Goal: Transaction & Acquisition: Book appointment/travel/reservation

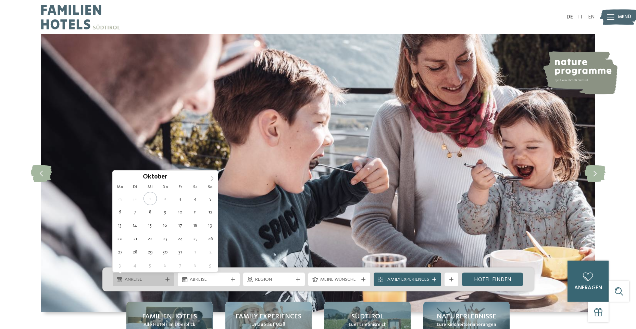
click at [117, 275] on div "Anreise" at bounding box center [144, 280] width 62 height 14
click at [124, 276] on div "Anreise" at bounding box center [143, 280] width 41 height 8
type div "[DATE]"
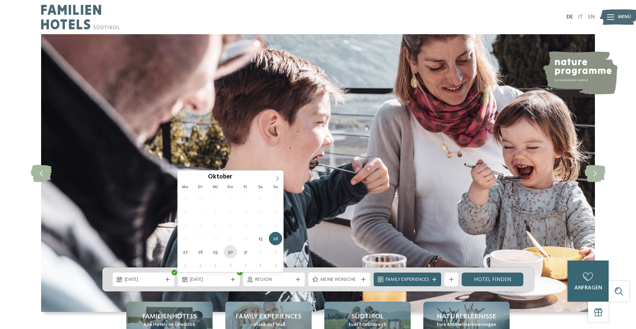
type div "30.10.2025"
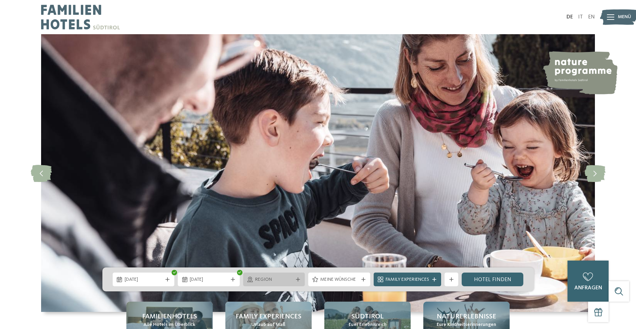
click at [269, 281] on span "Region" at bounding box center [274, 280] width 38 height 7
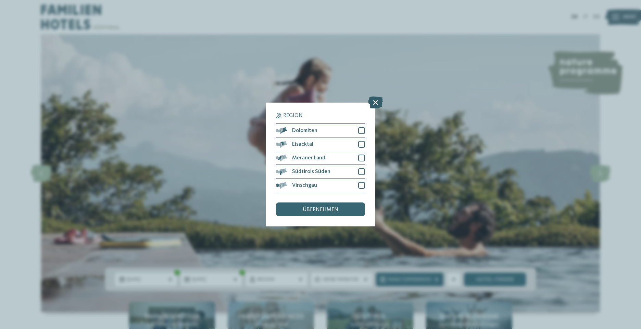
click at [377, 103] on icon at bounding box center [375, 103] width 15 height 12
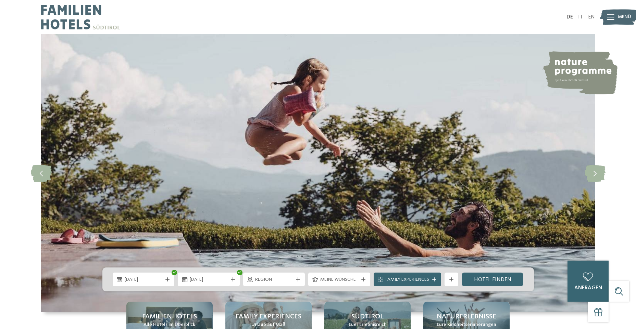
scroll to position [34, 0]
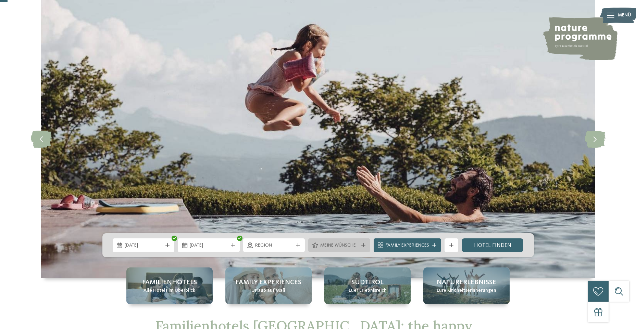
click at [344, 245] on span "Meine Wünsche" at bounding box center [339, 245] width 38 height 7
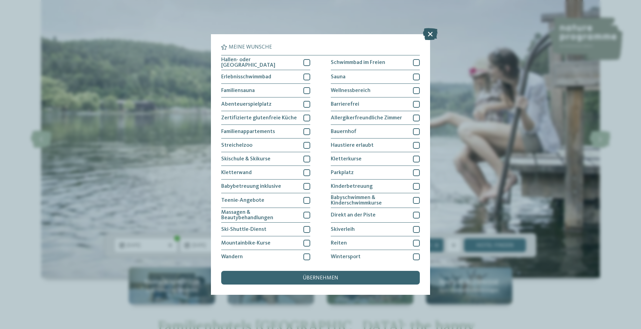
click at [430, 34] on icon at bounding box center [430, 34] width 15 height 12
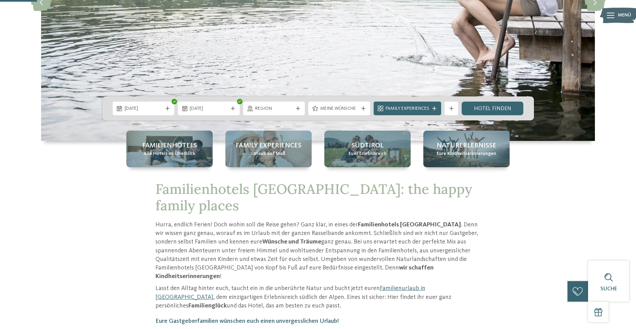
scroll to position [205, 0]
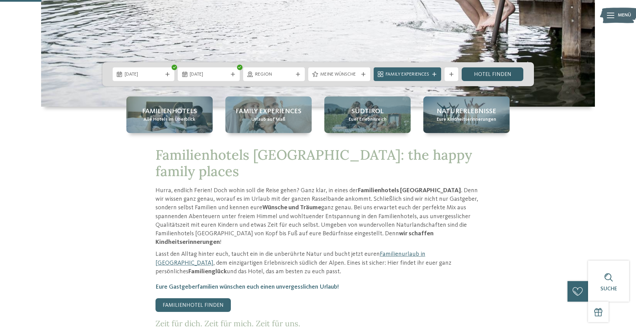
click at [507, 74] on link "Hotel finden" at bounding box center [492, 74] width 62 height 14
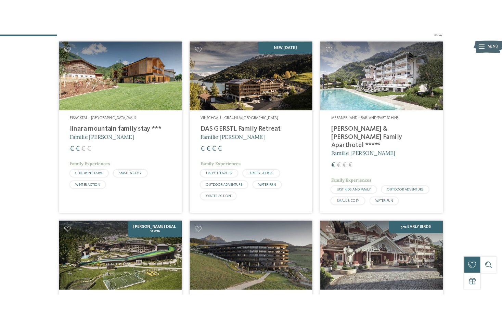
scroll to position [190, 0]
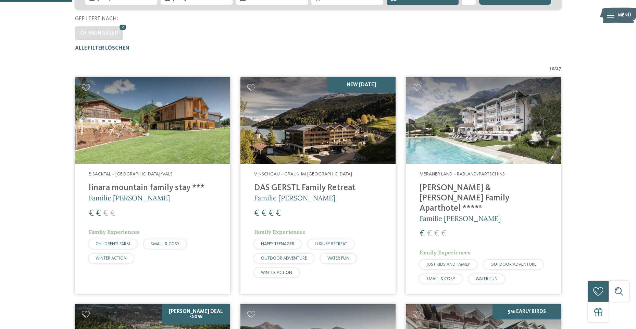
click at [208, 137] on img at bounding box center [152, 120] width 155 height 87
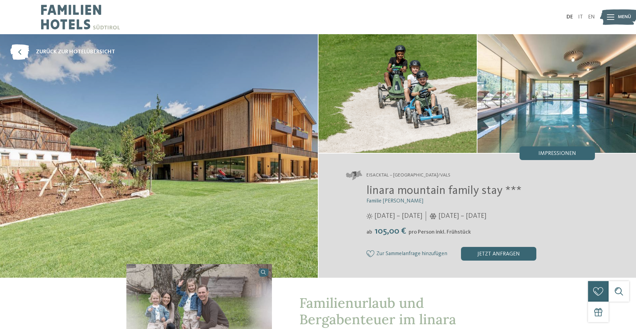
click at [106, 138] on img at bounding box center [159, 156] width 318 height 244
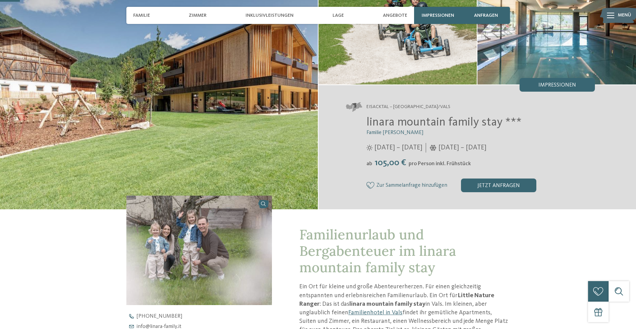
click at [230, 99] on img at bounding box center [159, 88] width 318 height 244
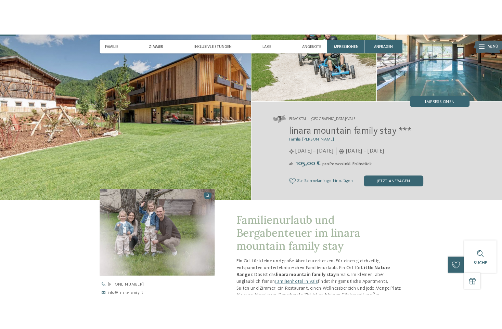
scroll to position [0, 0]
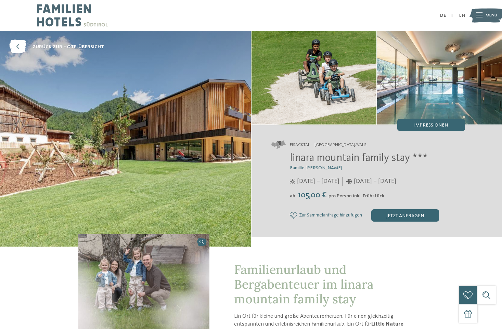
click at [154, 163] on img at bounding box center [125, 139] width 251 height 216
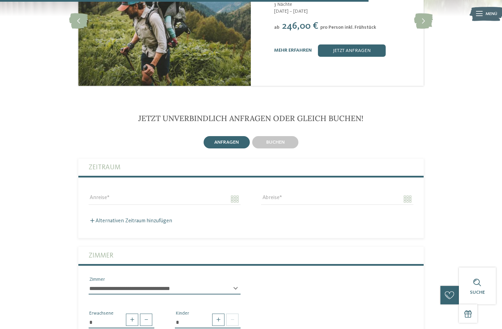
scroll to position [1472, 0]
